Goal: Find specific page/section: Find specific page/section

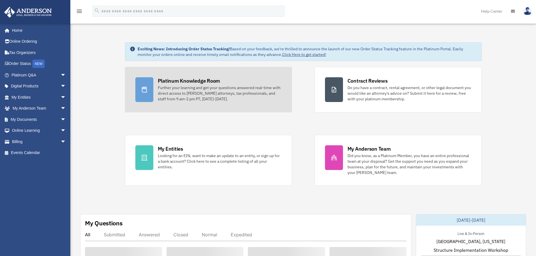
click at [176, 84] on div "Platinum Knowledge Room" at bounding box center [189, 80] width 62 height 7
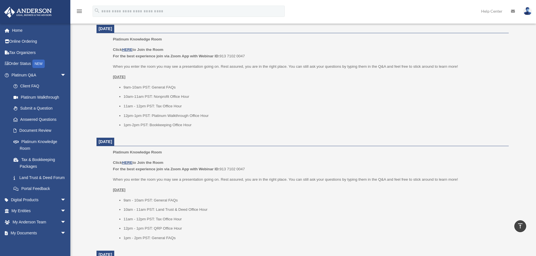
scroll to position [225, 0]
drag, startPoint x: 127, startPoint y: 105, endPoint x: 177, endPoint y: 104, distance: 49.8
click at [177, 104] on li "11am - 12pm PST: Tax Office Hour" at bounding box center [313, 106] width 381 height 7
click at [60, 73] on span "arrow_drop_down" at bounding box center [65, 75] width 11 height 12
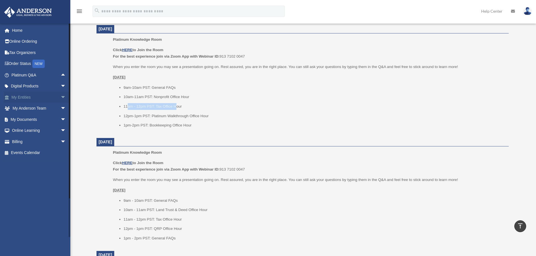
click at [60, 97] on span "arrow_drop_down" at bounding box center [65, 98] width 11 height 12
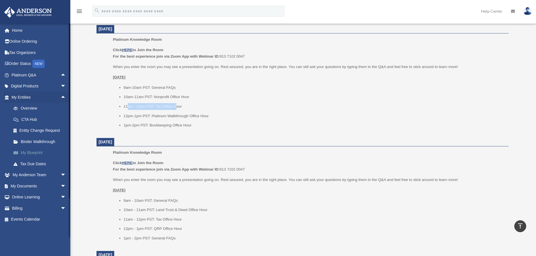
click at [35, 154] on link "My Blueprint" at bounding box center [41, 152] width 67 height 11
